Goal: Complete application form: Complete application form

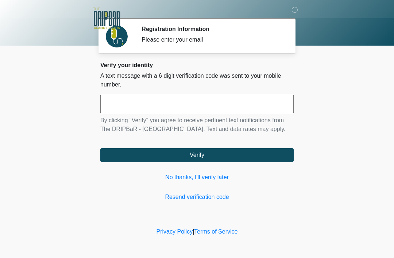
click at [233, 109] on input "text" at bounding box center [196, 104] width 193 height 18
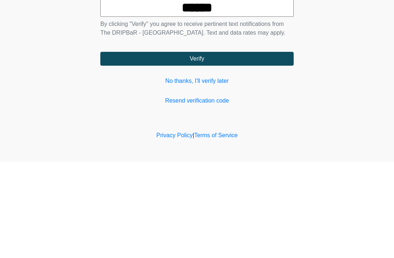
type input "******"
click at [274, 148] on button "Verify" at bounding box center [196, 155] width 193 height 14
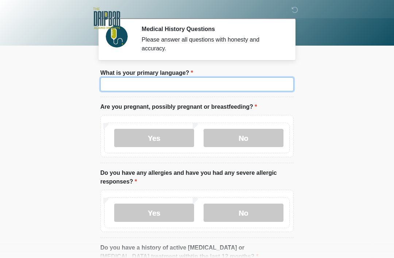
click at [285, 90] on input "What is your primary language?" at bounding box center [196, 84] width 193 height 14
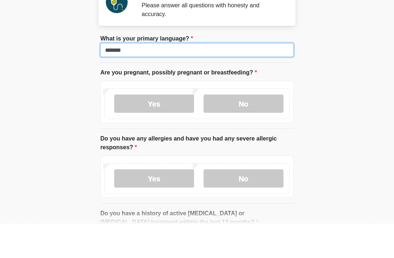
type input "*******"
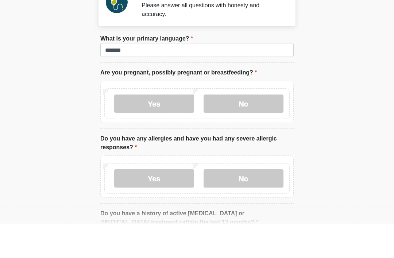
click at [253, 122] on div "Yes No" at bounding box center [196, 137] width 185 height 31
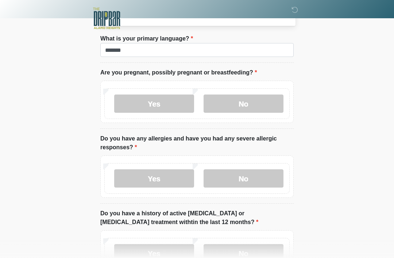
click at [261, 106] on label "No" at bounding box center [243, 103] width 80 height 18
click at [165, 180] on label "Yes" at bounding box center [154, 178] width 80 height 18
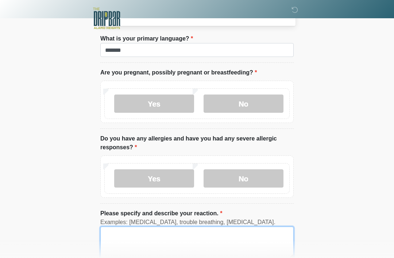
click at [256, 246] on textarea "Please specify and describe your reaction." at bounding box center [196, 241] width 193 height 31
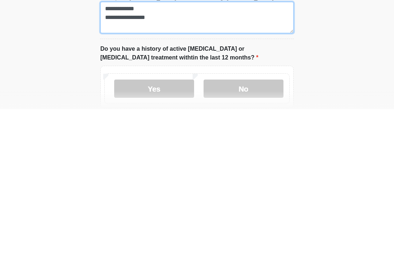
scroll to position [110, 0]
type textarea "**********"
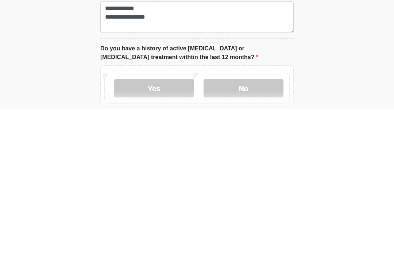
click at [166, 228] on label "Yes" at bounding box center [154, 237] width 80 height 18
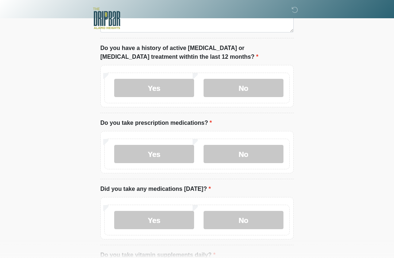
click at [168, 155] on label "Yes" at bounding box center [154, 154] width 80 height 18
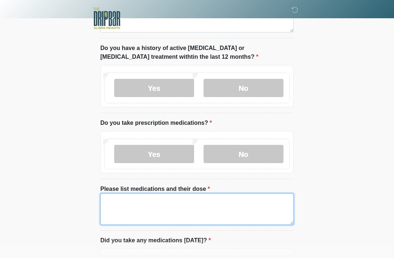
click at [223, 205] on textarea "Please list medications and their dose" at bounding box center [196, 208] width 193 height 31
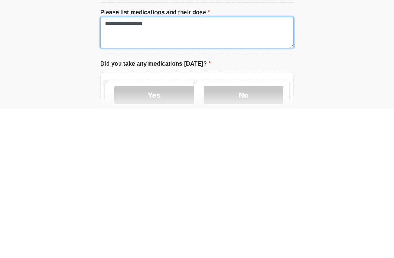
scroll to position [288, 0]
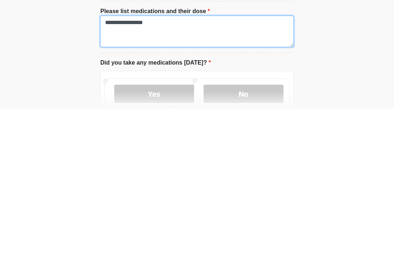
type textarea "**********"
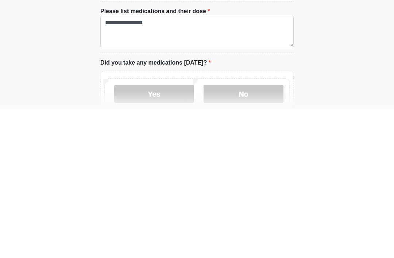
click at [266, 233] on label "No" at bounding box center [243, 242] width 80 height 18
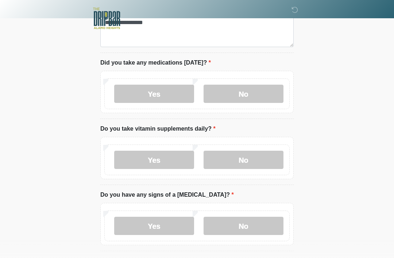
click at [164, 161] on label "Yes" at bounding box center [154, 160] width 80 height 18
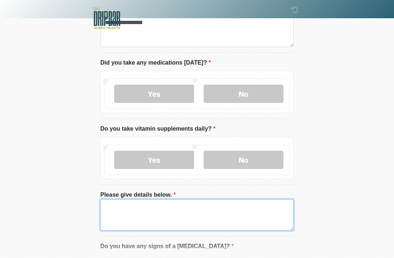
click at [225, 213] on textarea "Please give details below." at bounding box center [196, 214] width 193 height 31
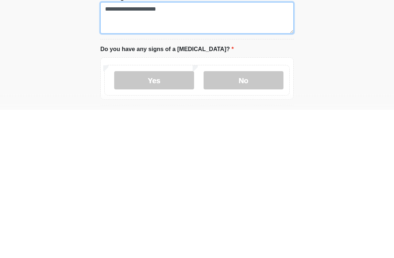
type textarea "**********"
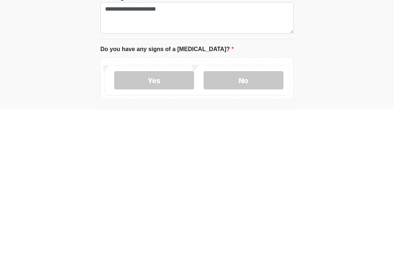
click at [264, 219] on label "No" at bounding box center [243, 228] width 80 height 18
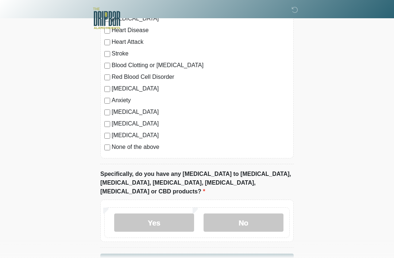
scroll to position [770, 0]
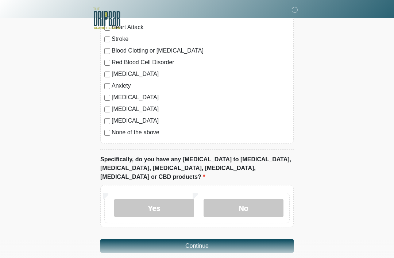
click at [254, 199] on label "No" at bounding box center [243, 208] width 80 height 18
click at [266, 239] on button "Continue" at bounding box center [196, 246] width 193 height 14
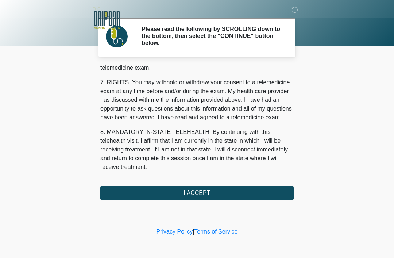
scroll to position [320, 0]
click at [254, 188] on button "I ACCEPT" at bounding box center [196, 193] width 193 height 14
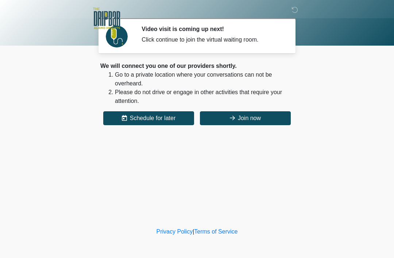
click at [278, 119] on button "Join now" at bounding box center [245, 118] width 91 height 14
